Goal: Transaction & Acquisition: Purchase product/service

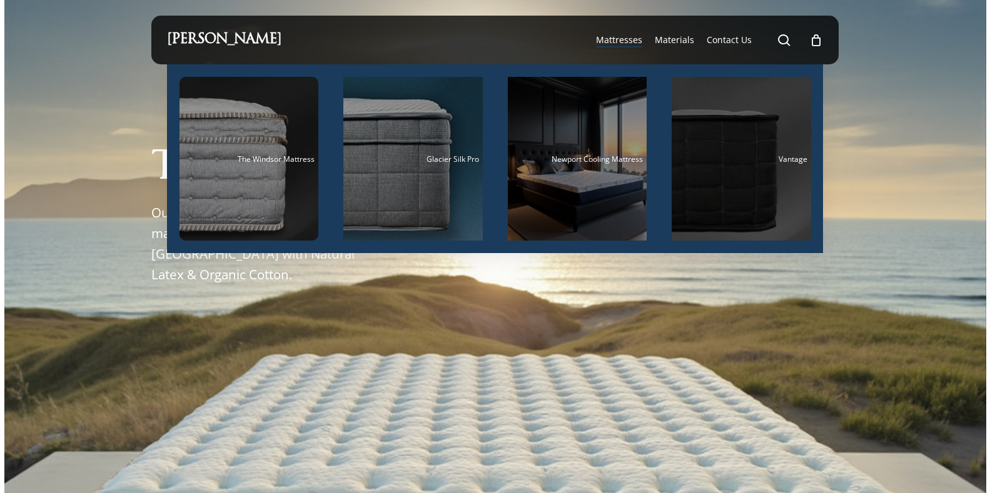
click at [731, 148] on div "Main Menu" at bounding box center [741, 159] width 139 height 164
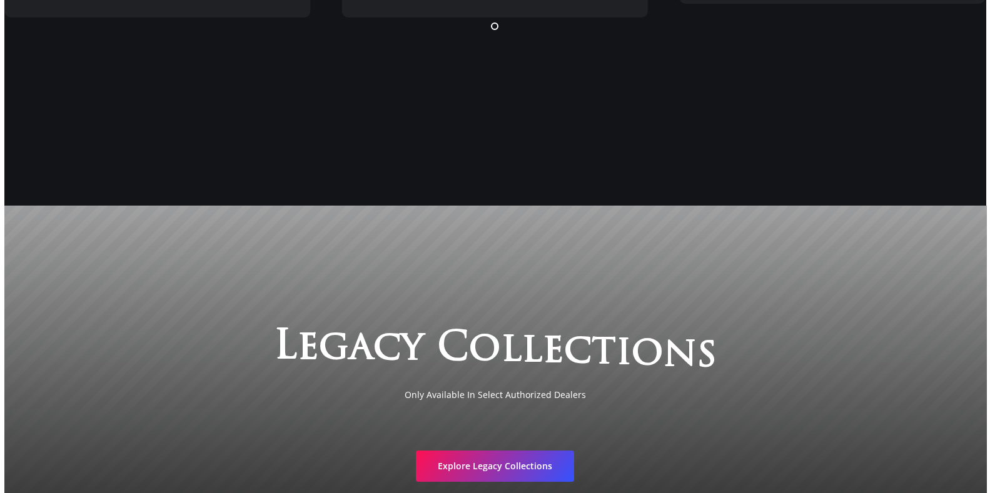
scroll to position [2426, 0]
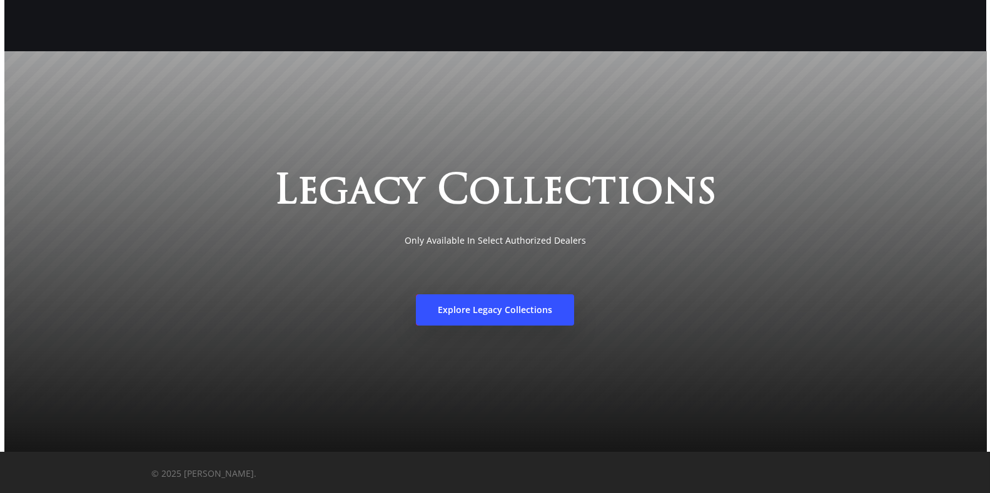
click at [490, 310] on span "Explore Legacy Collections" at bounding box center [495, 310] width 114 height 13
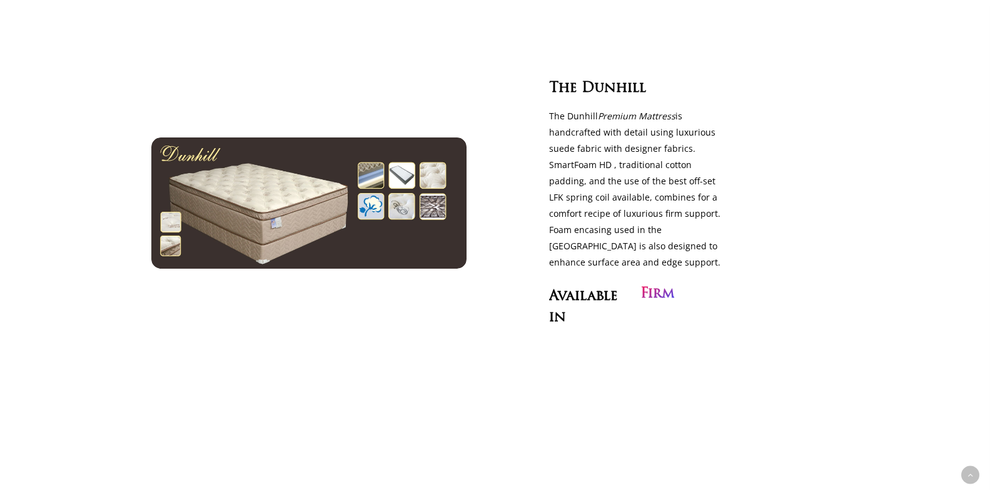
scroll to position [751, 0]
